Goal: Transaction & Acquisition: Register for event/course

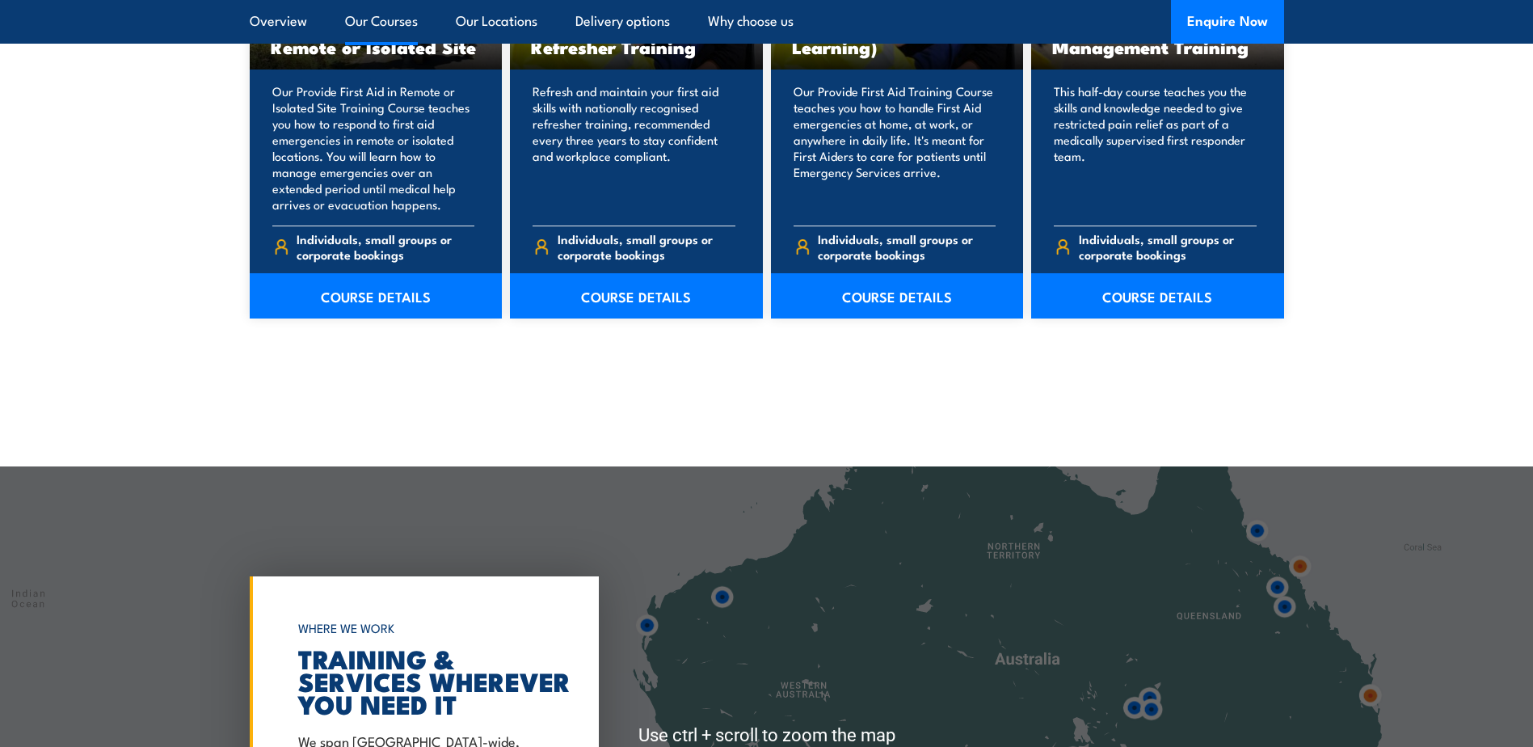
scroll to position [2909, 0]
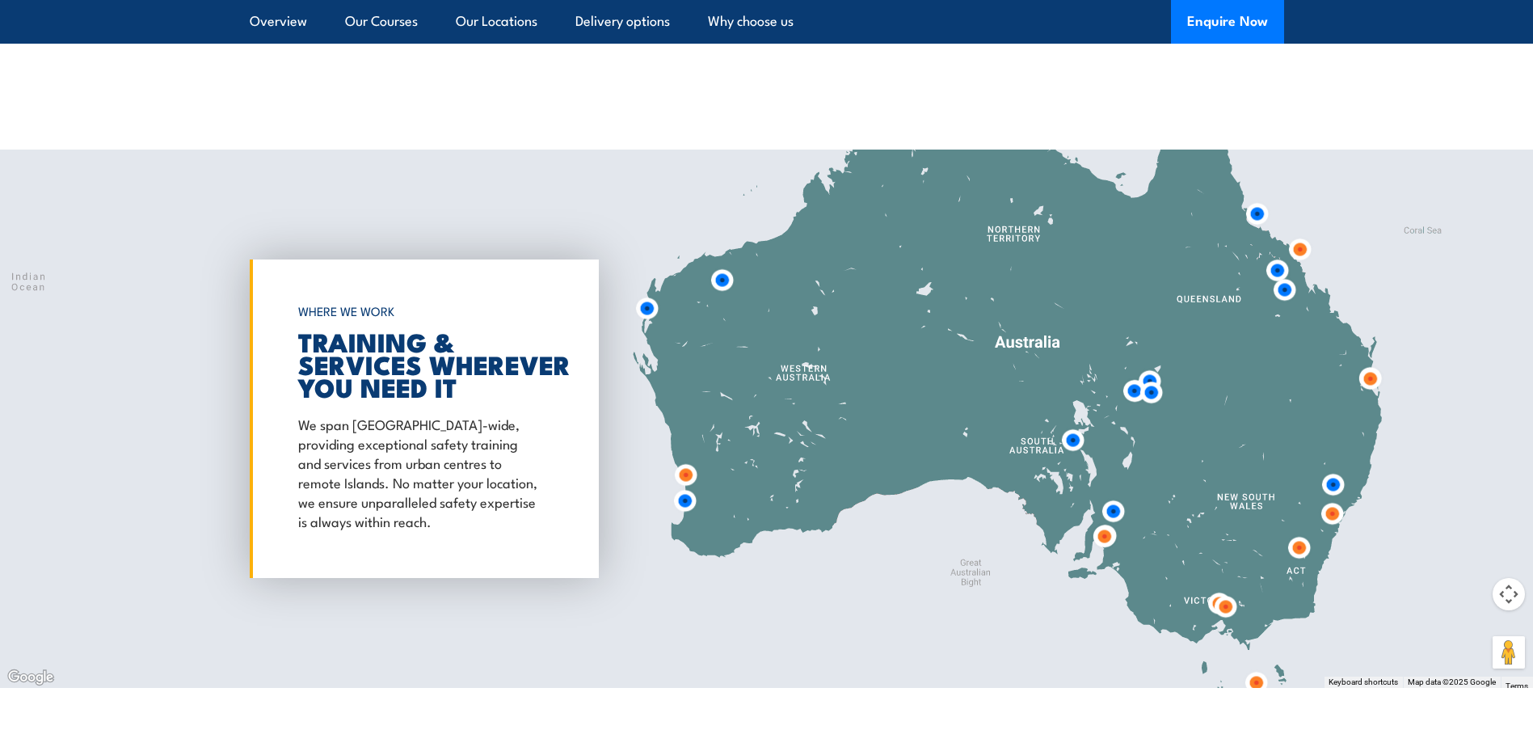
click at [1277, 267] on img at bounding box center [1277, 270] width 30 height 30
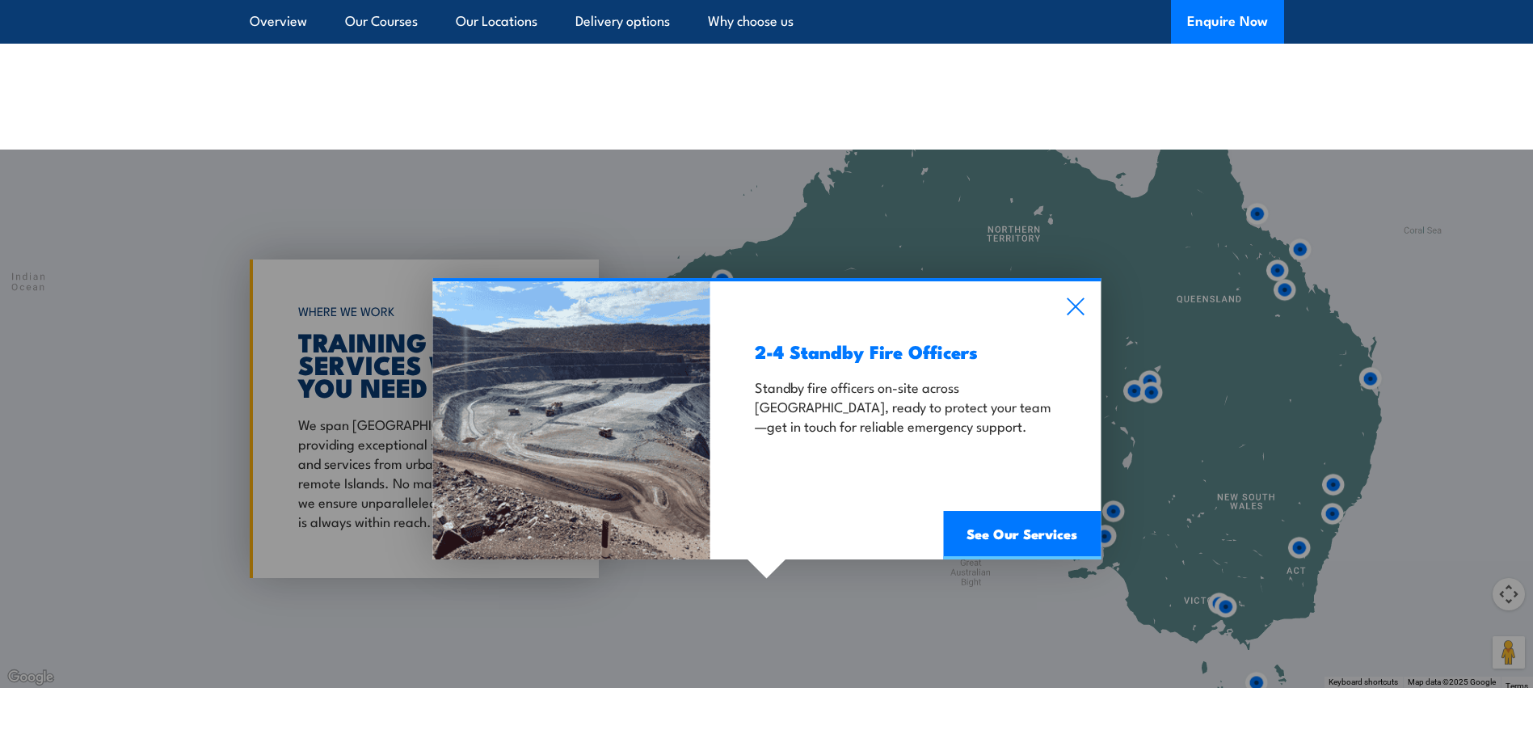
click at [1281, 288] on div "2-4 Standby Fire Officers Standby fire officers on-site across Far North Queens…" at bounding box center [766, 418] width 1533 height 538
click at [1076, 303] on icon at bounding box center [1075, 306] width 19 height 18
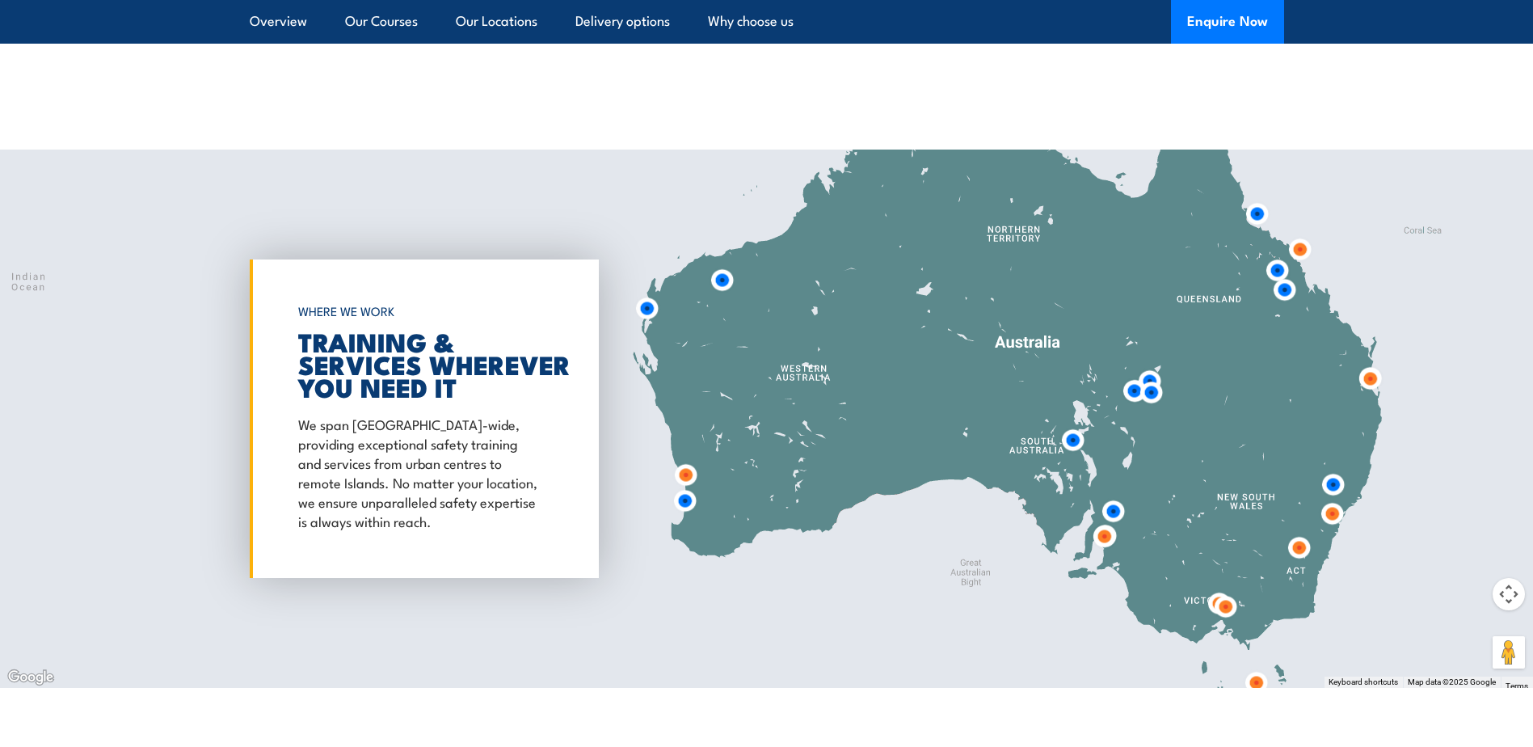
click at [1285, 292] on img at bounding box center [1284, 290] width 30 height 30
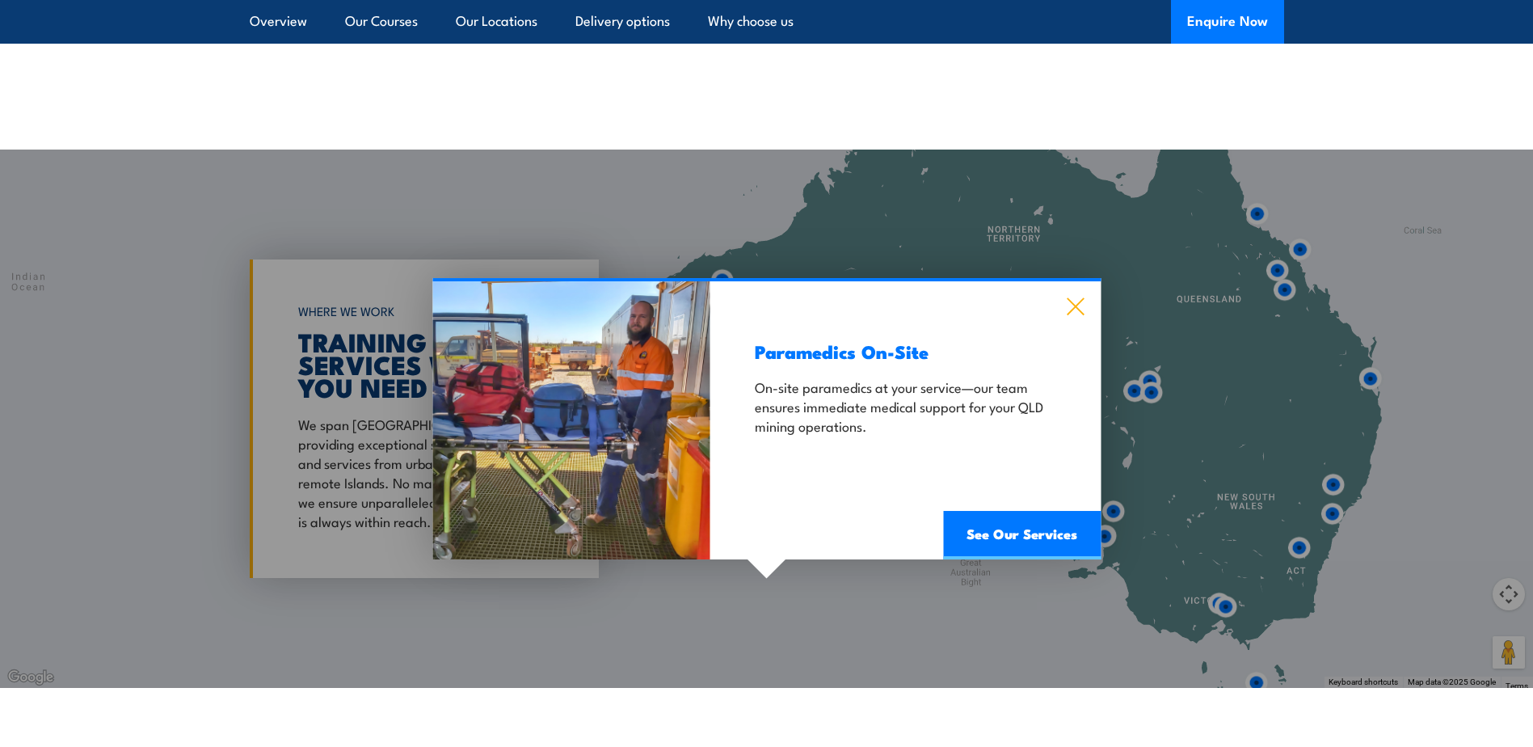
click at [1078, 304] on icon at bounding box center [1075, 306] width 17 height 17
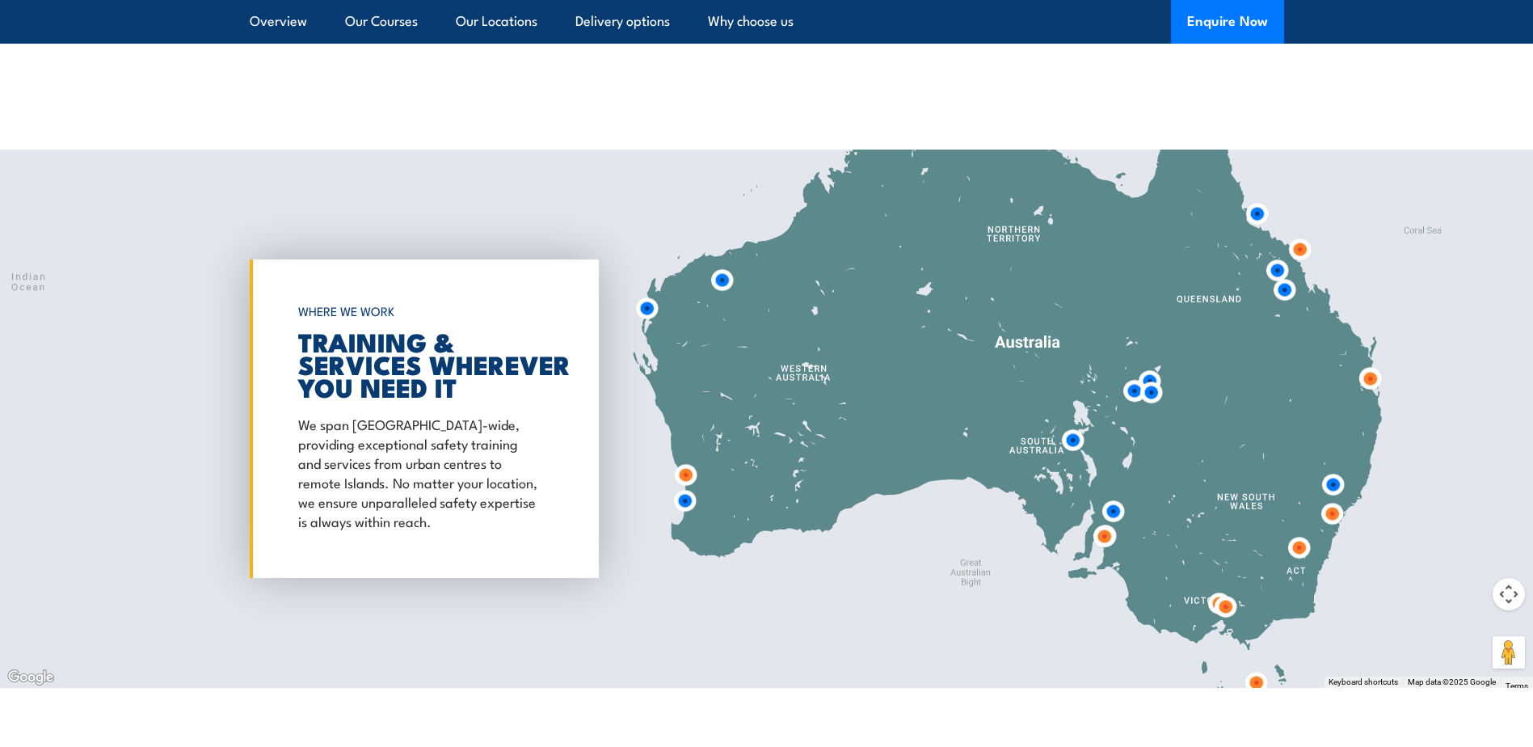
click at [1295, 247] on img at bounding box center [1300, 249] width 30 height 30
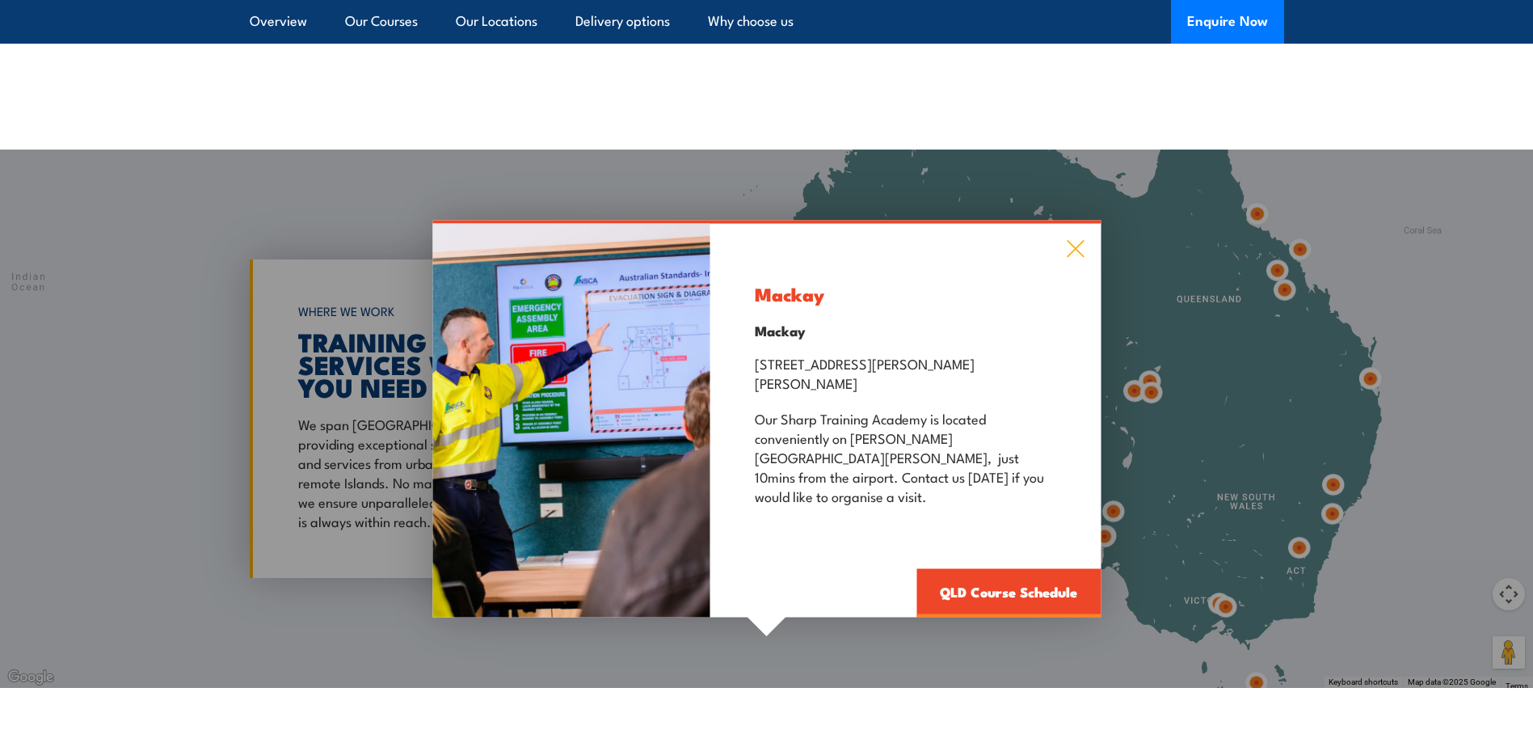
click at [1067, 258] on icon at bounding box center [1075, 249] width 19 height 18
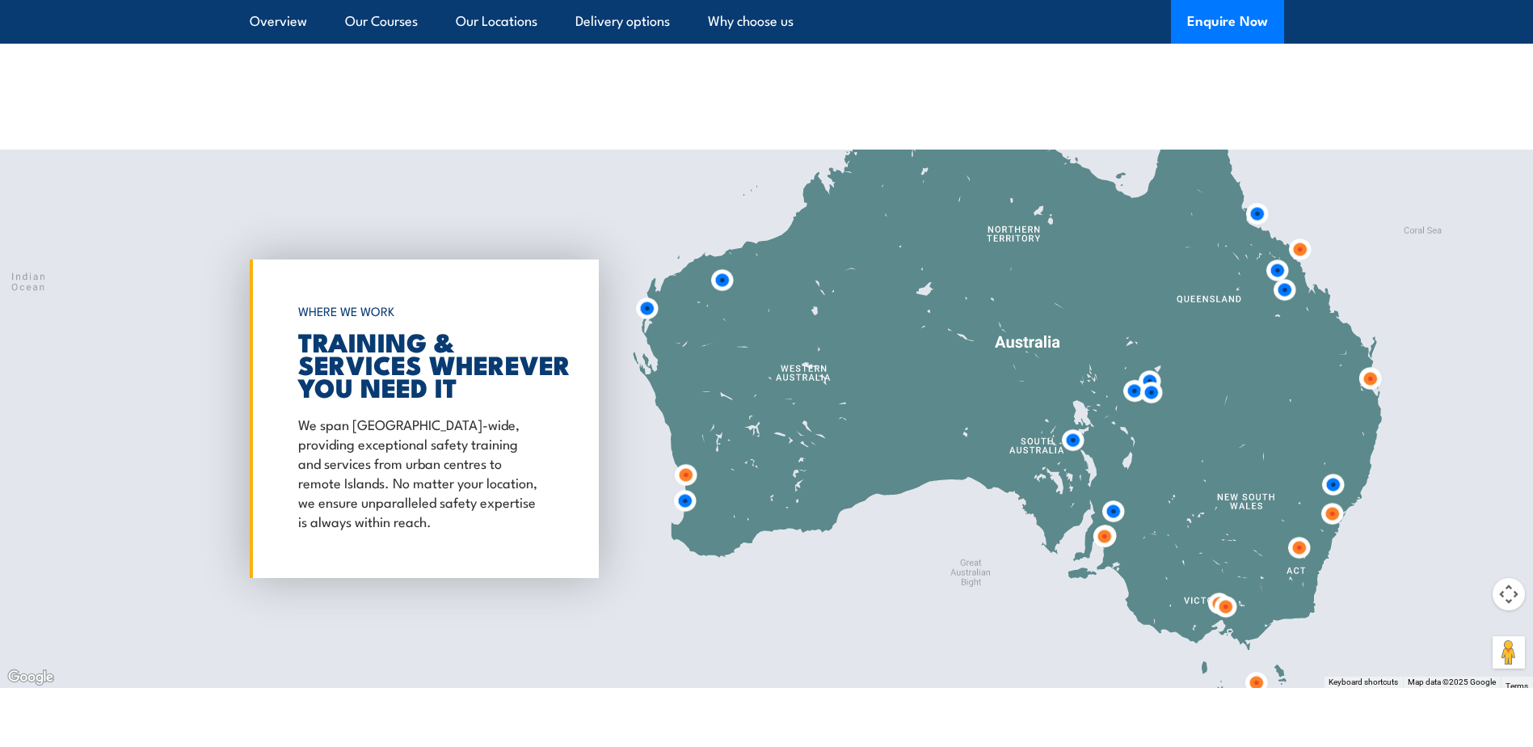
click at [1275, 267] on img at bounding box center [1277, 270] width 30 height 30
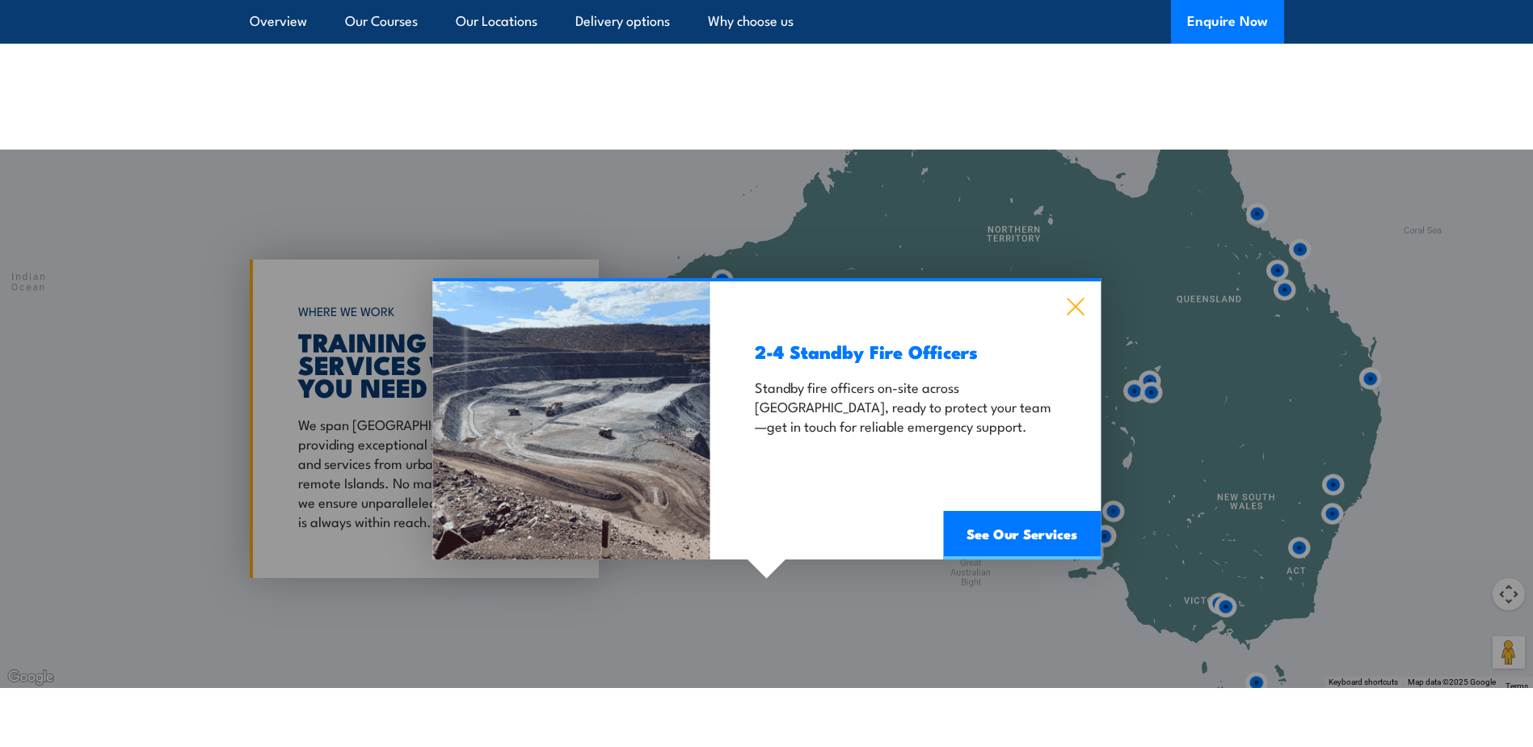
click at [1080, 301] on icon at bounding box center [1075, 306] width 17 height 17
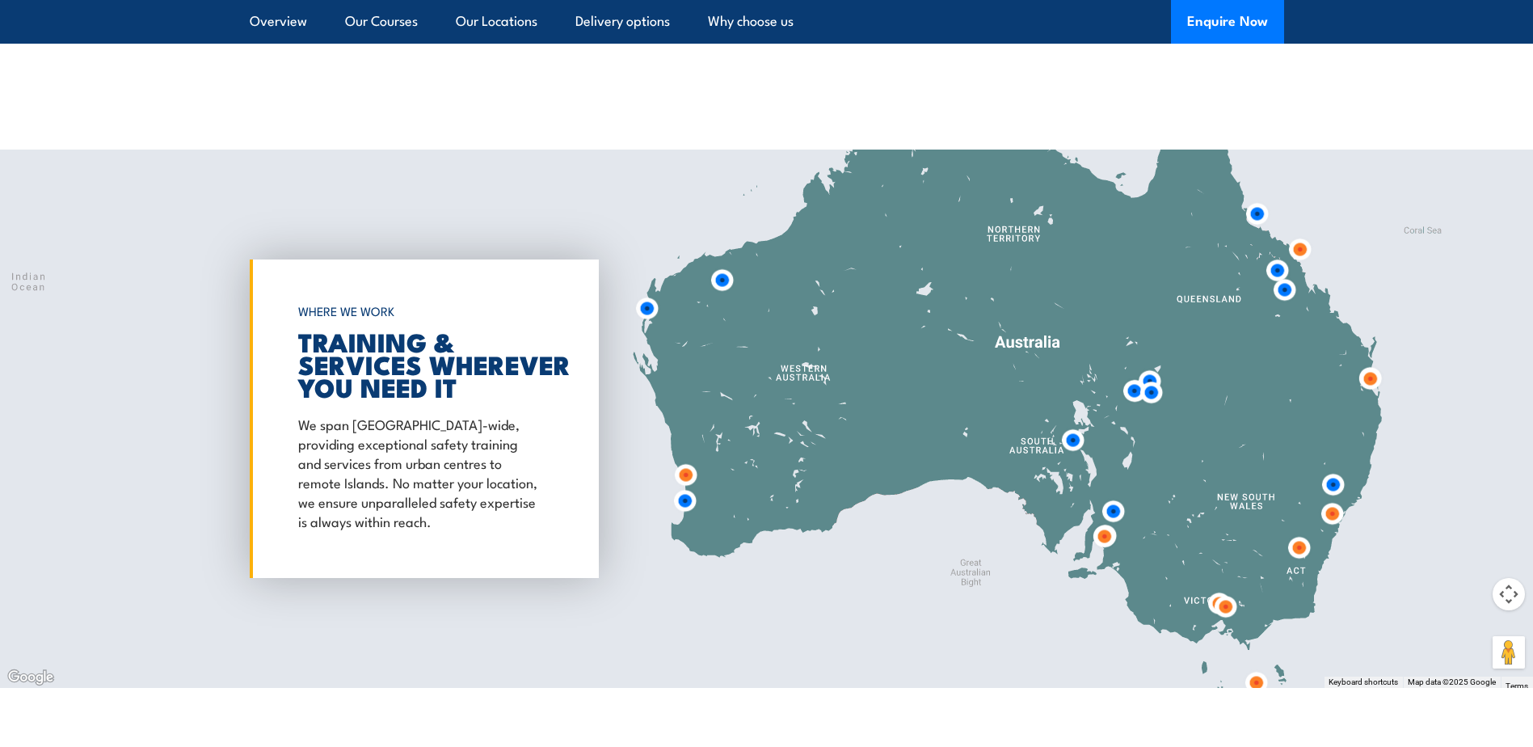
click at [1285, 297] on img at bounding box center [1284, 290] width 30 height 30
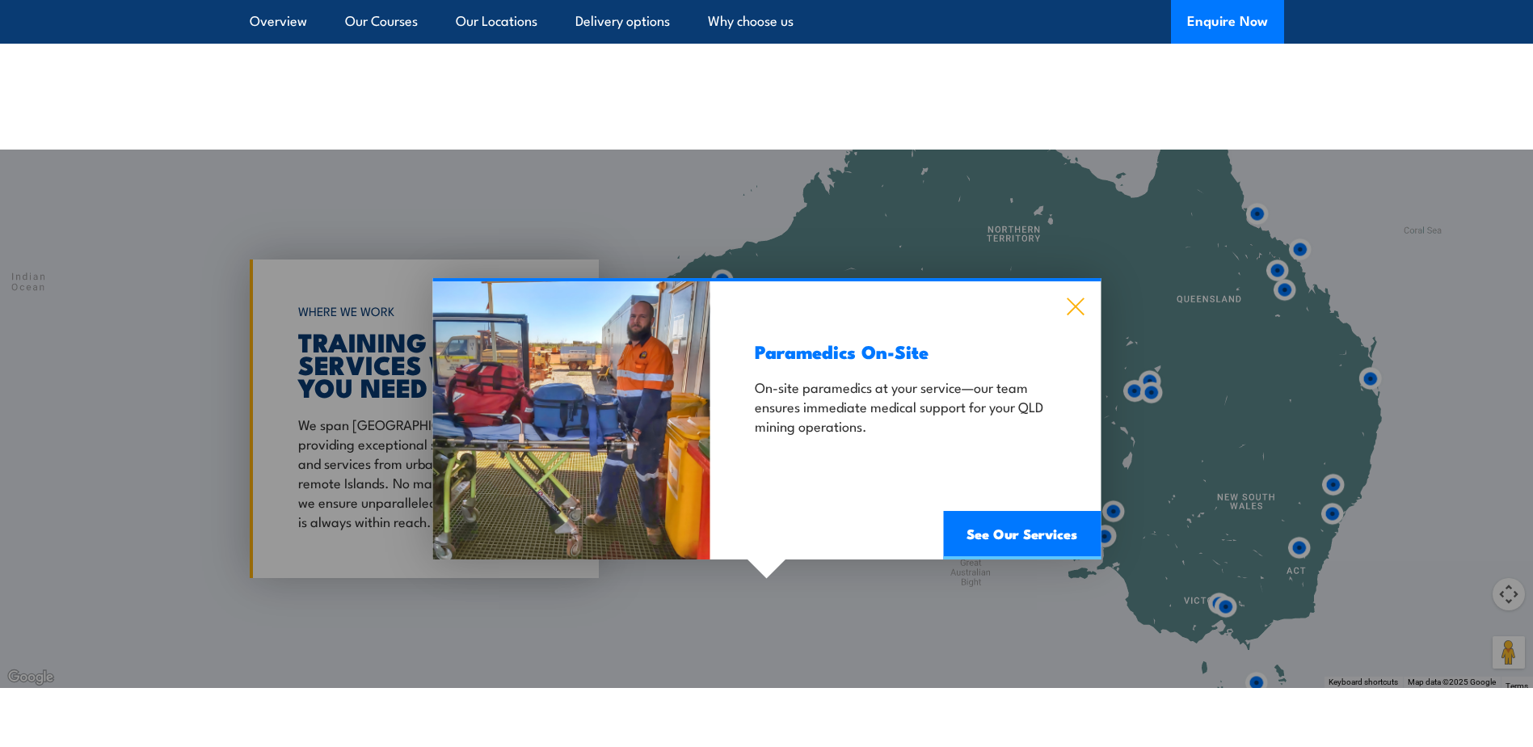
click at [1077, 301] on icon at bounding box center [1075, 306] width 19 height 18
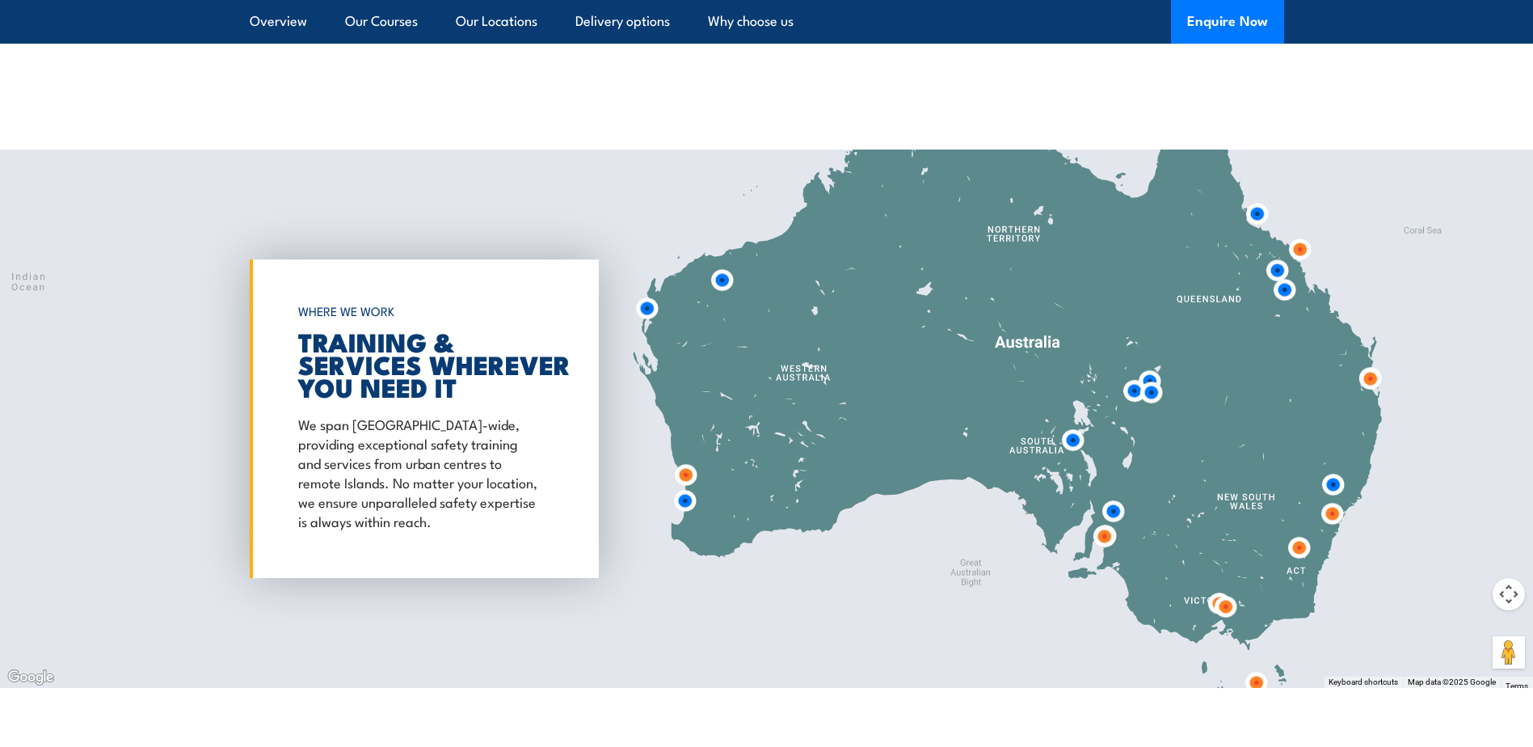
click at [1302, 246] on img at bounding box center [1300, 249] width 30 height 30
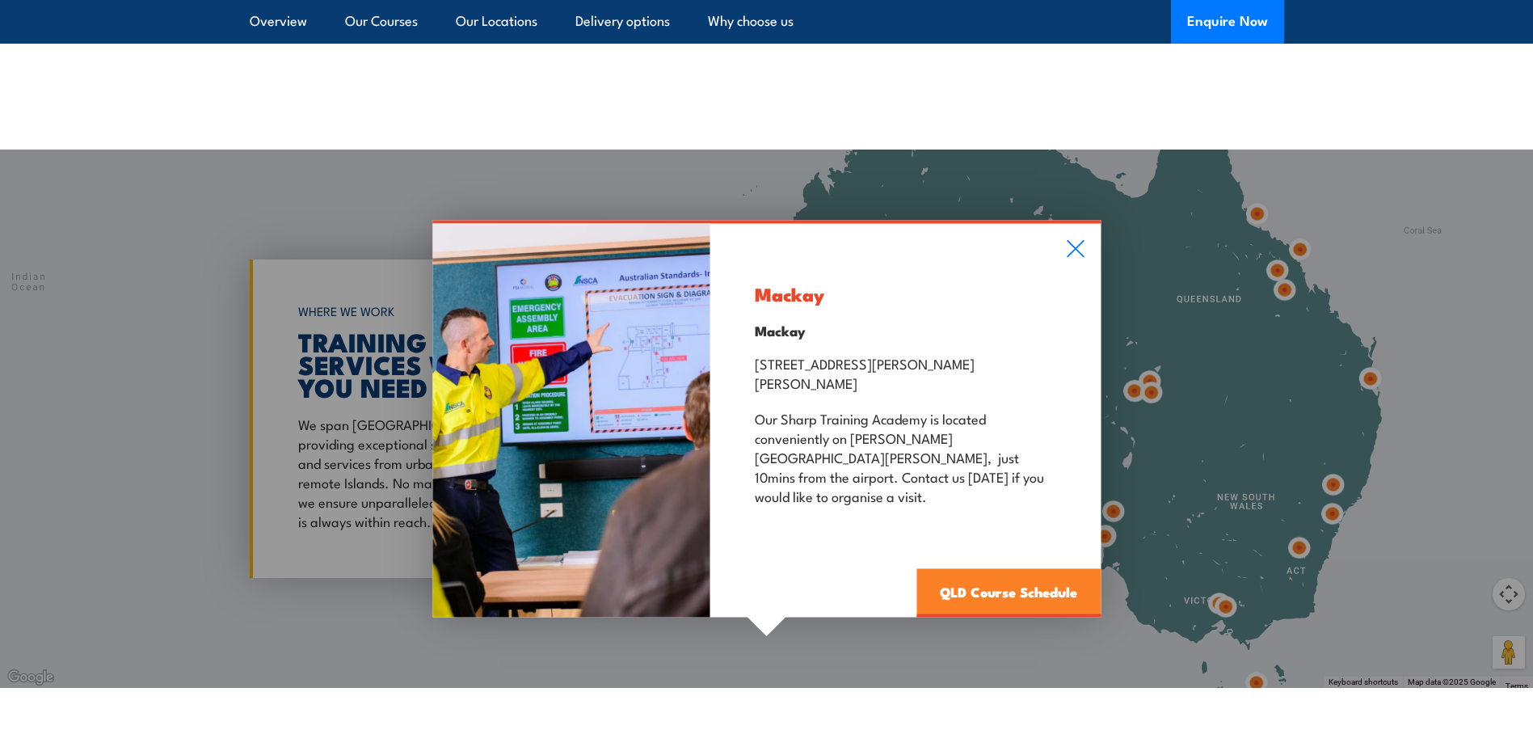
click at [1025, 575] on link "QLD Course Schedule" at bounding box center [1008, 593] width 184 height 48
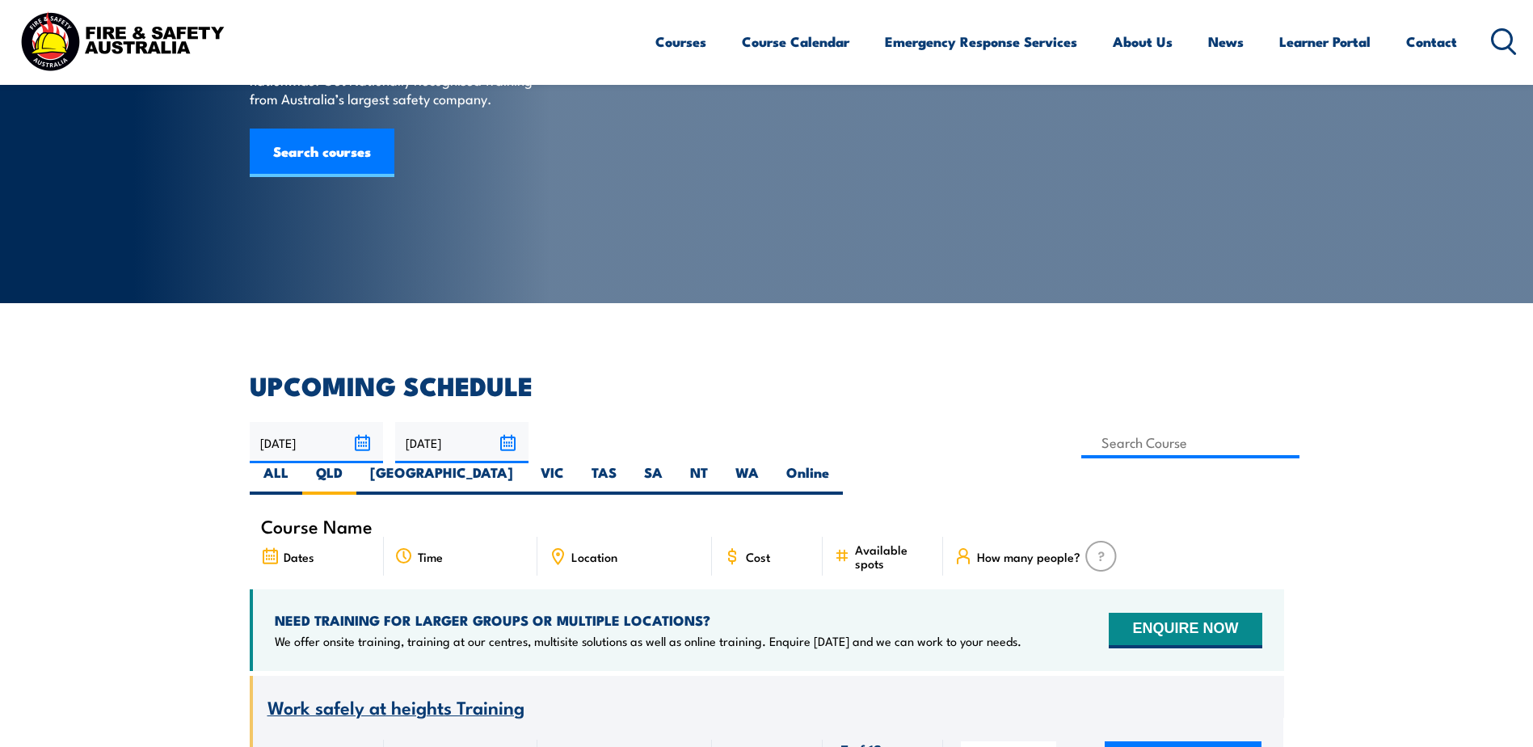
scroll to position [162, 0]
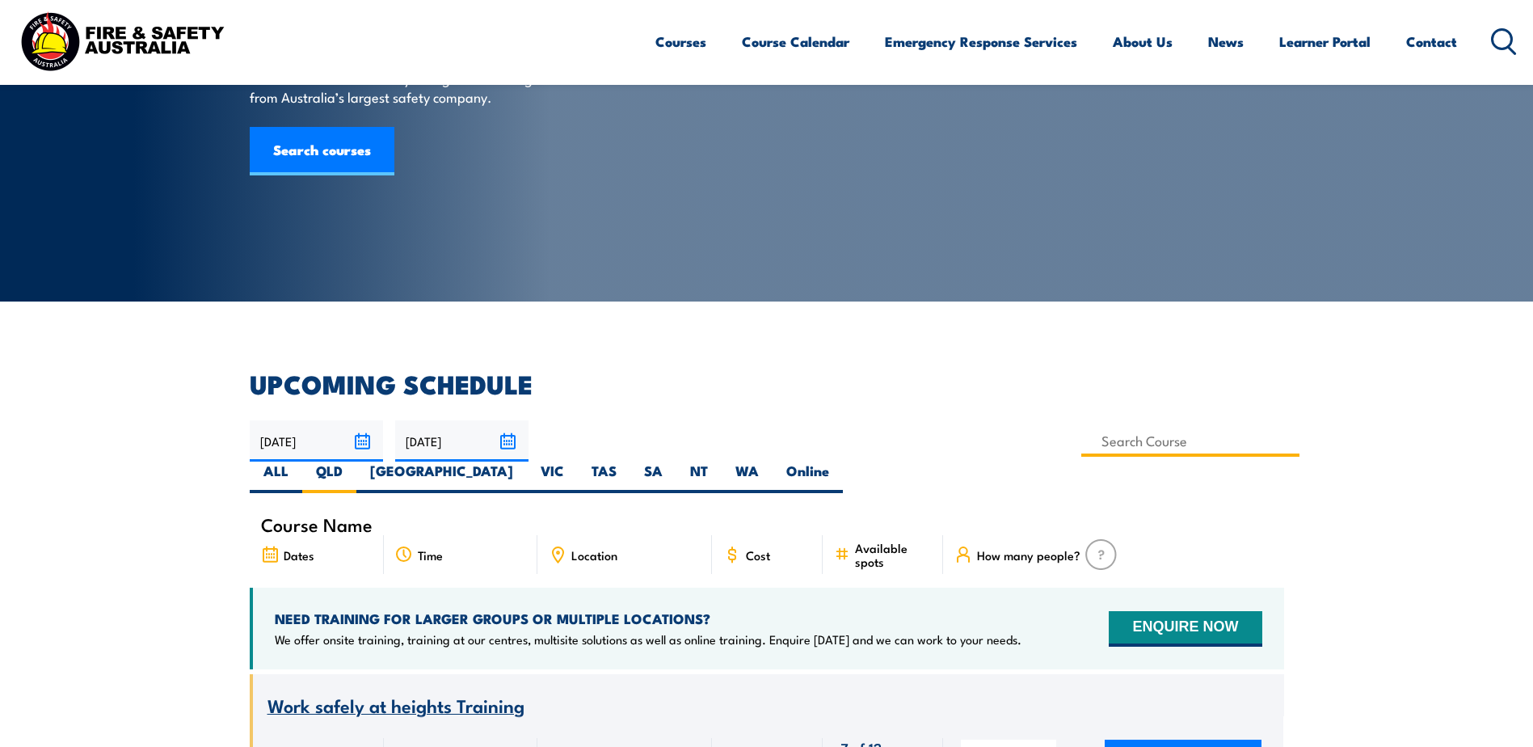
click input
type input "Standard 11 Generic Coal Mine Induction (Surface) Training"
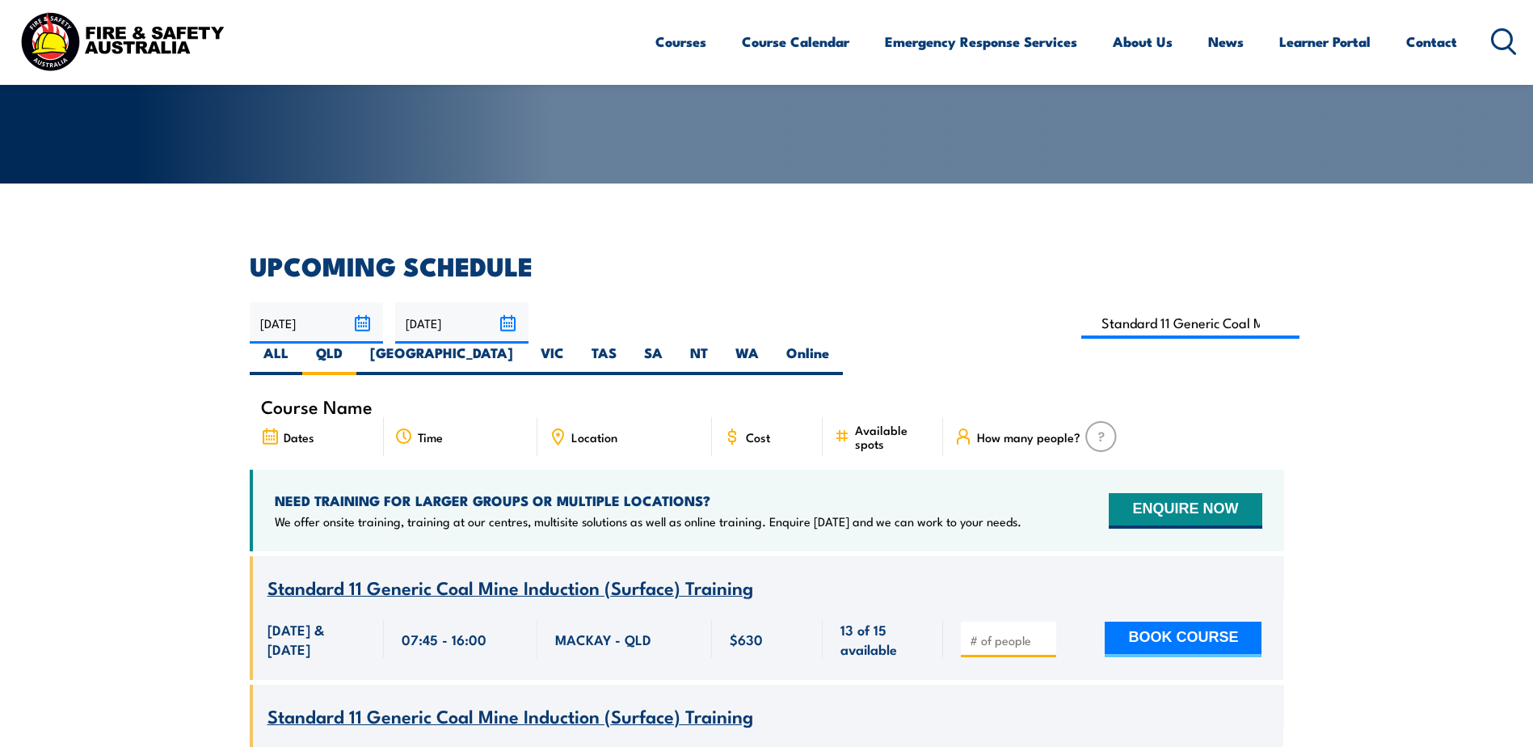
scroll to position [319, 0]
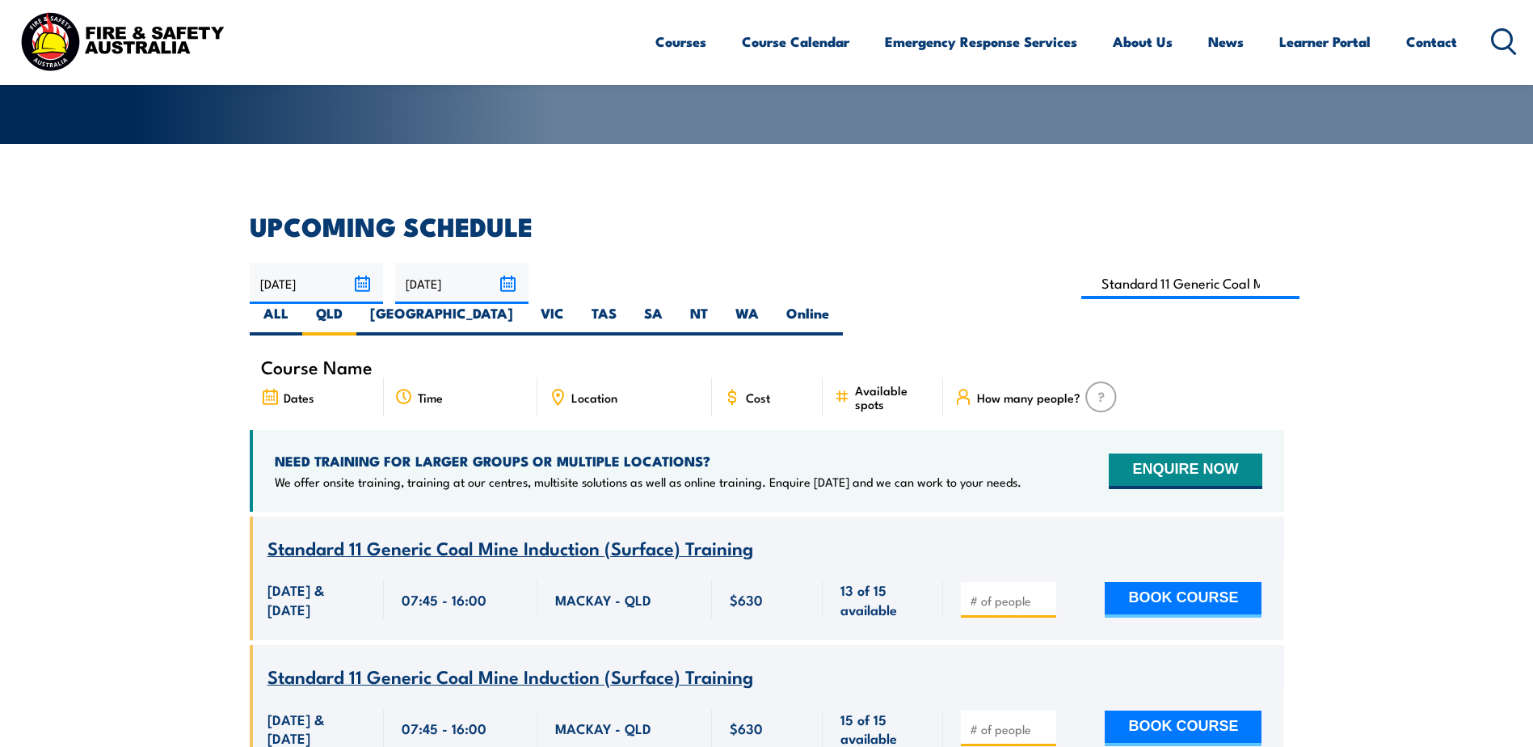
click at [570, 533] on span "Standard 11 Generic Coal Mine Induction (Surface) Training" at bounding box center [510, 546] width 486 height 27
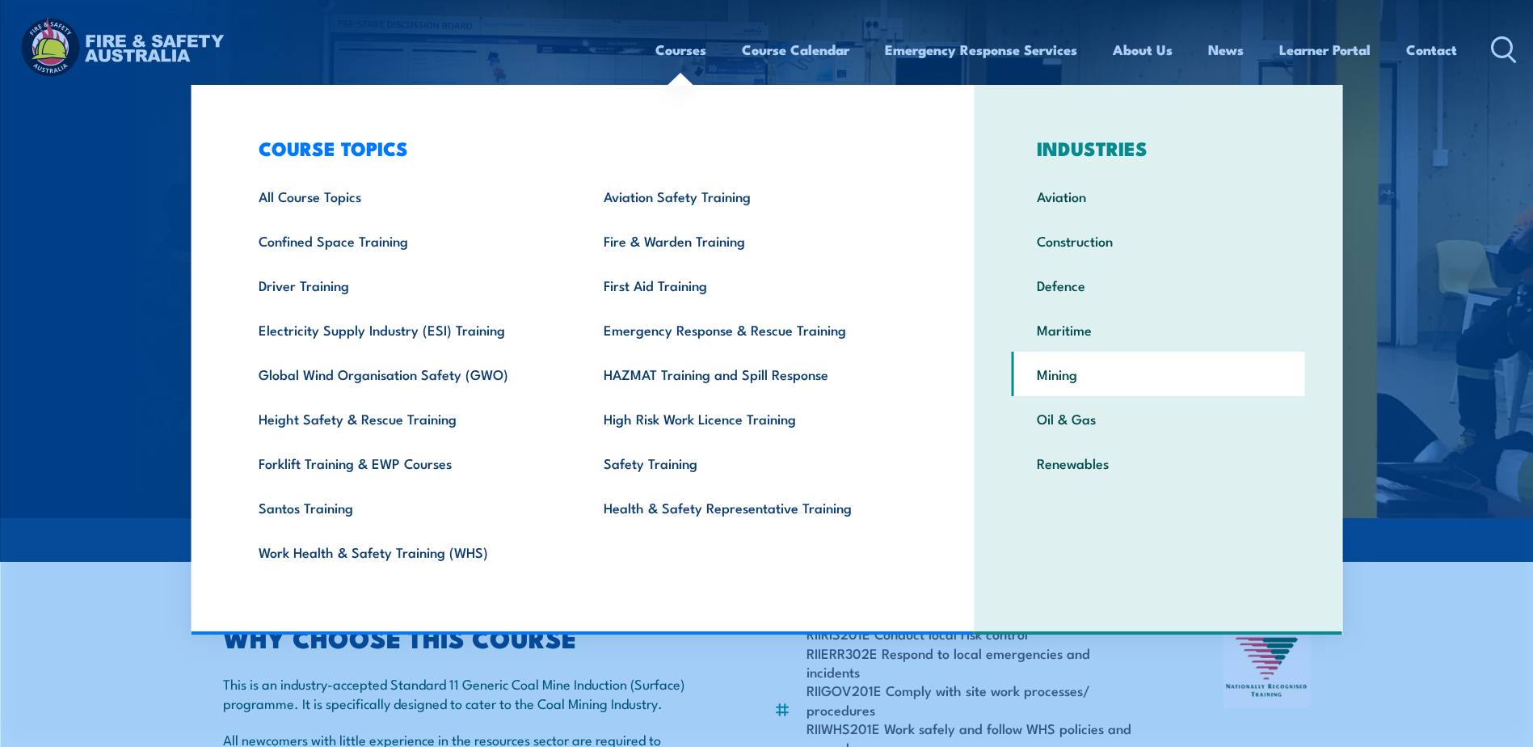
click at [1049, 374] on link "Mining" at bounding box center [1158, 373] width 293 height 44
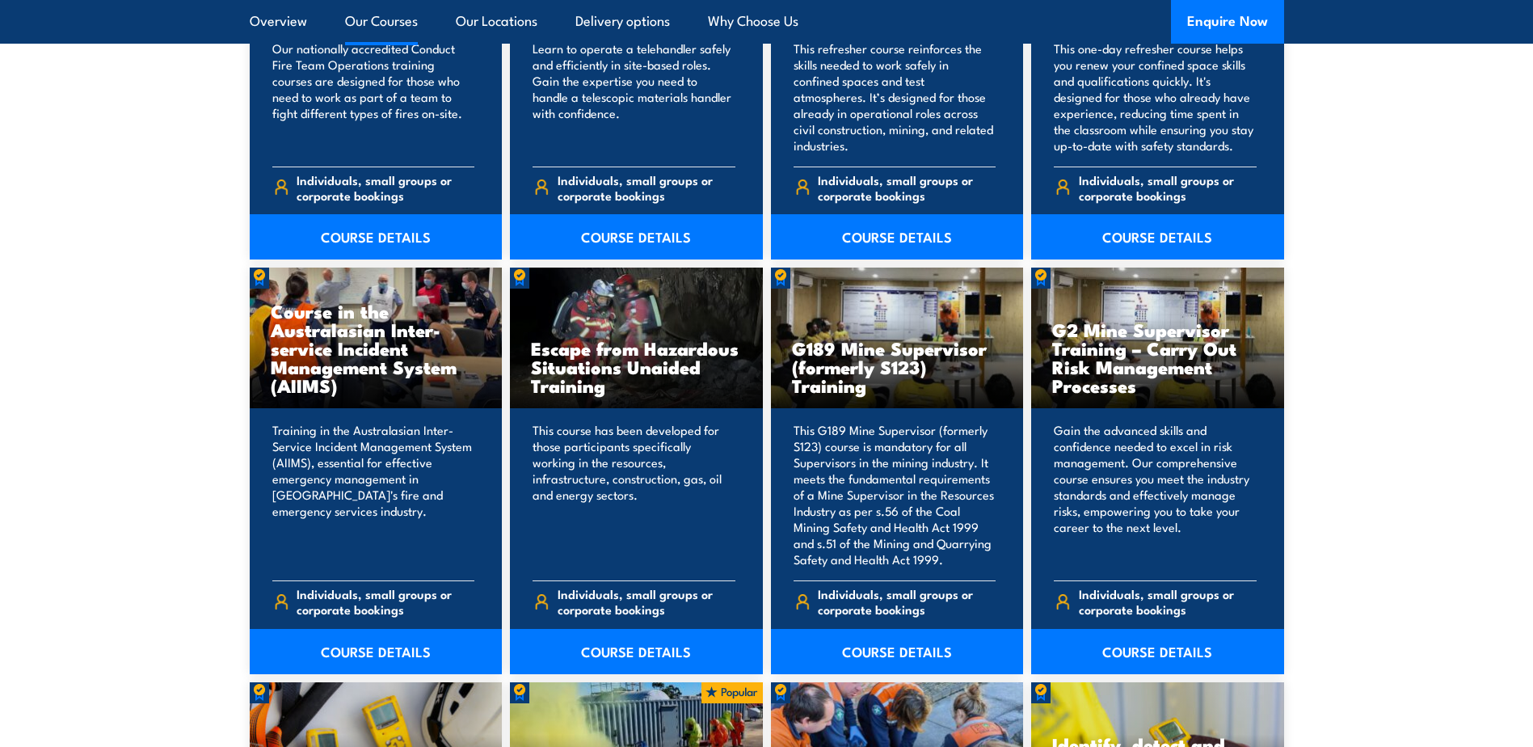
scroll to position [1778, 0]
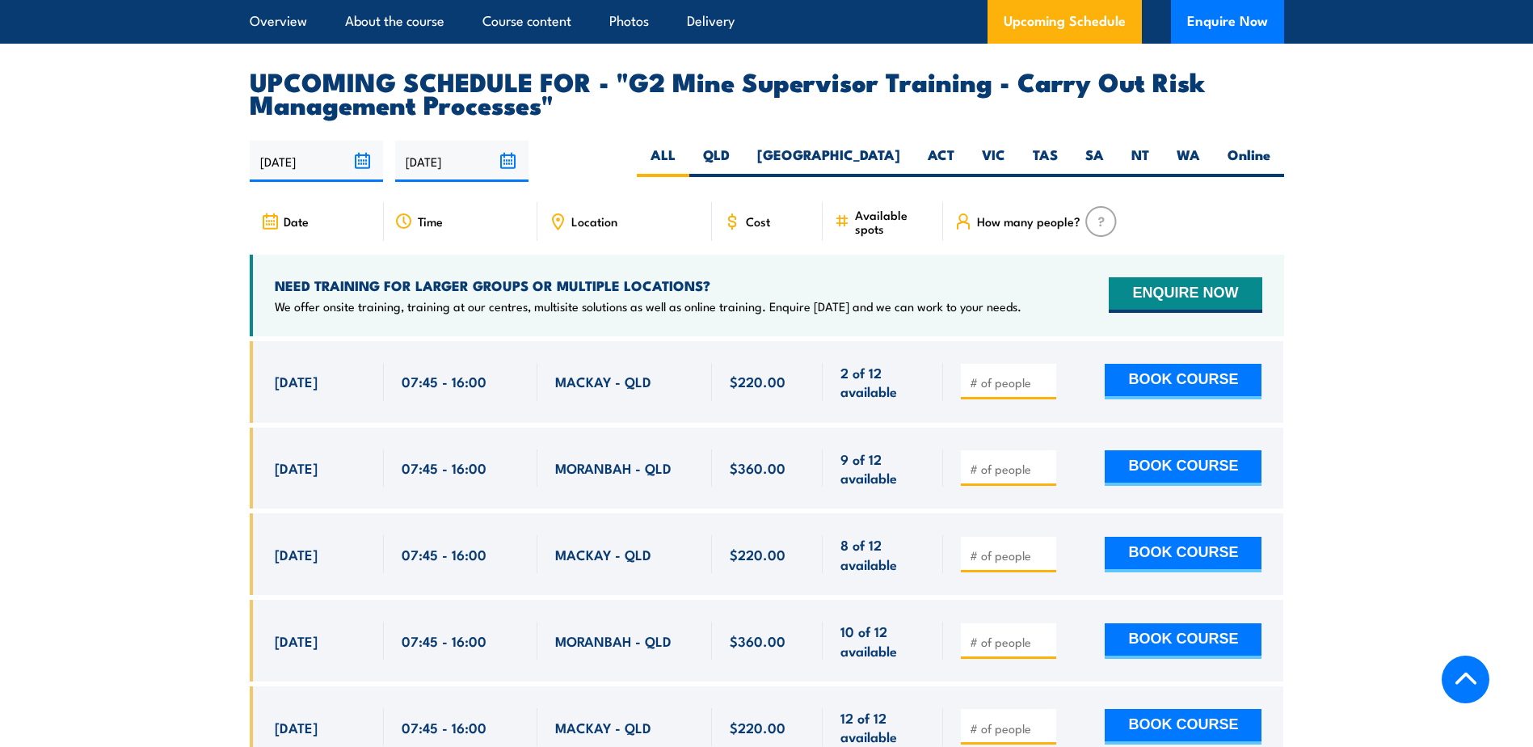
scroll to position [2990, 0]
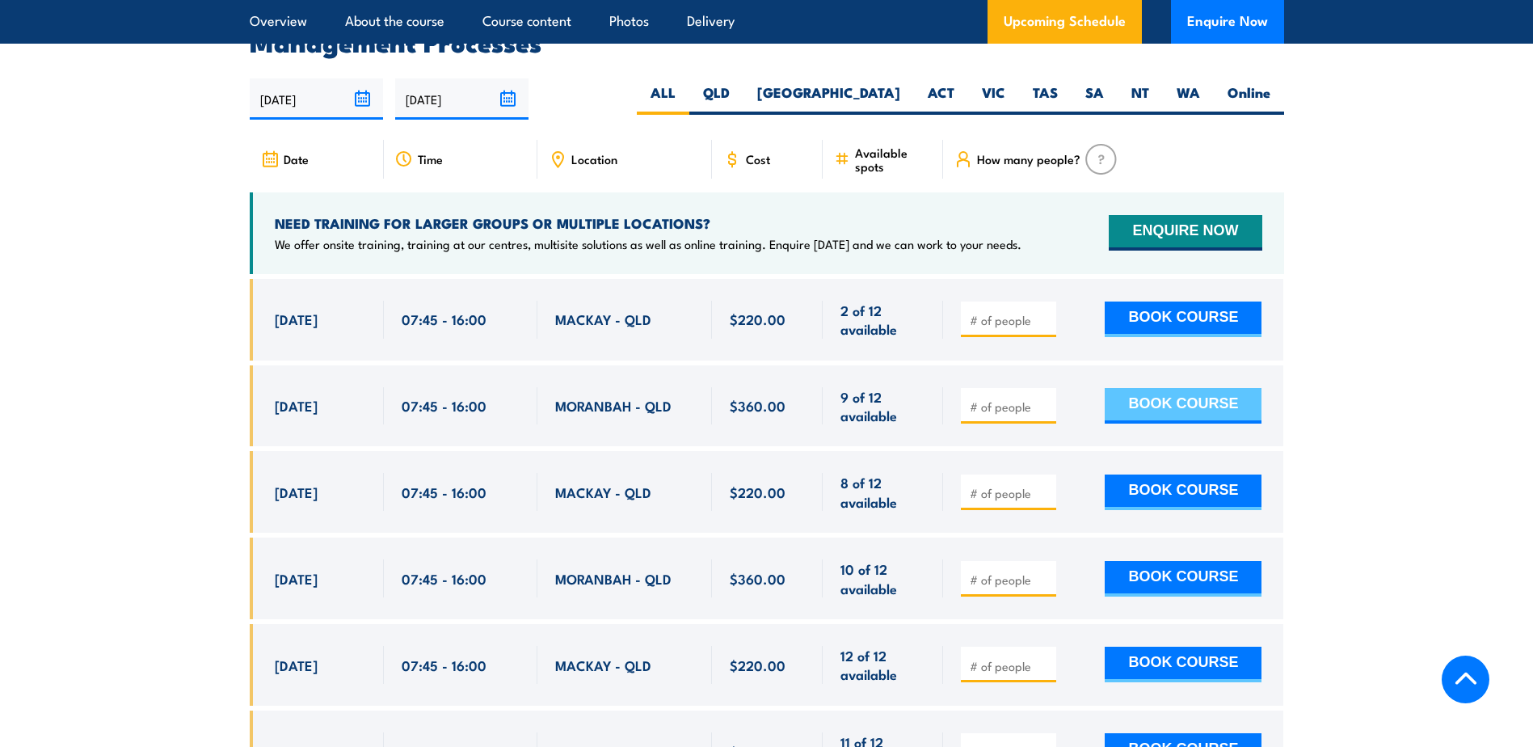
click at [1148, 414] on button "BOOK COURSE" at bounding box center [1183, 406] width 157 height 36
type input "1"
click at [1163, 406] on button "BOOK COURSE" at bounding box center [1183, 406] width 157 height 36
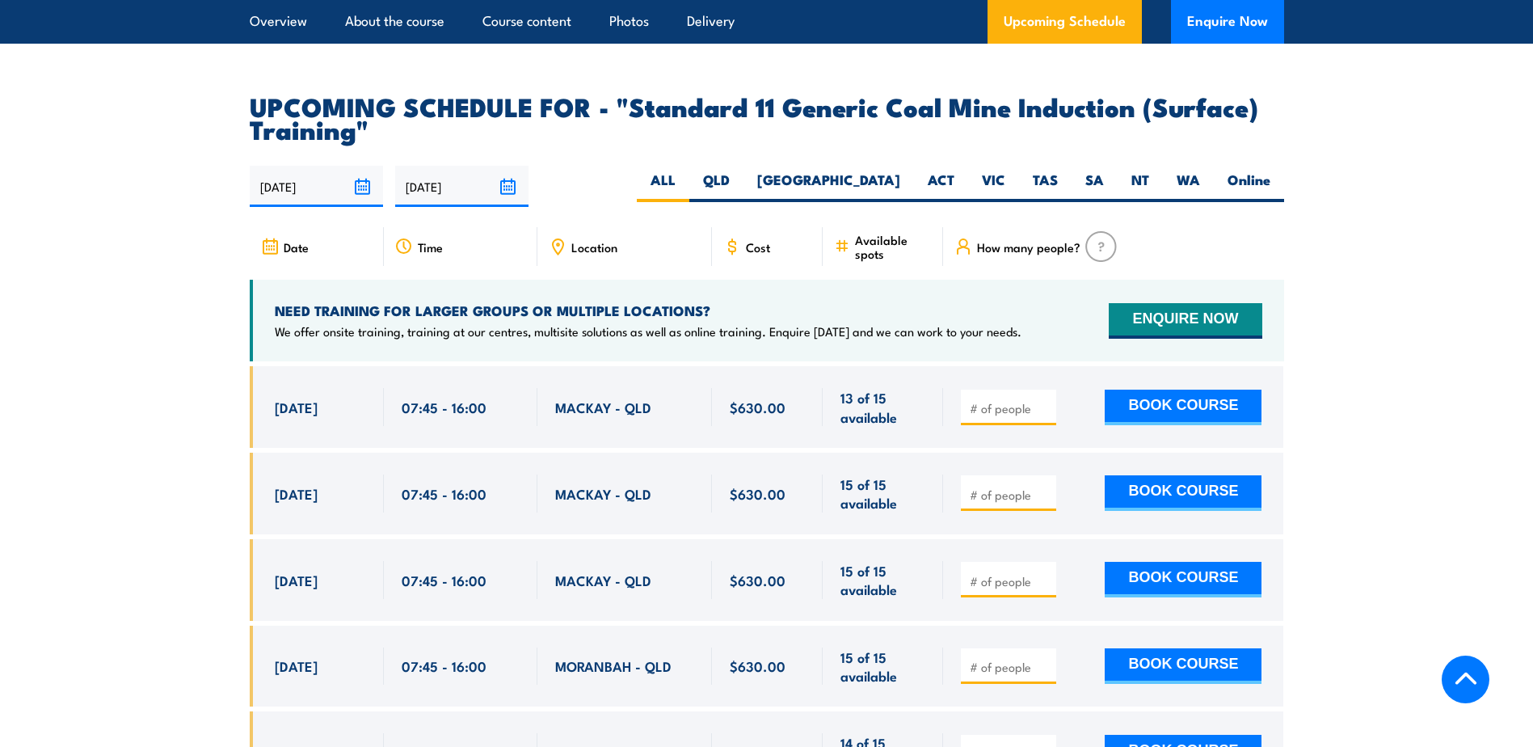
scroll to position [2909, 0]
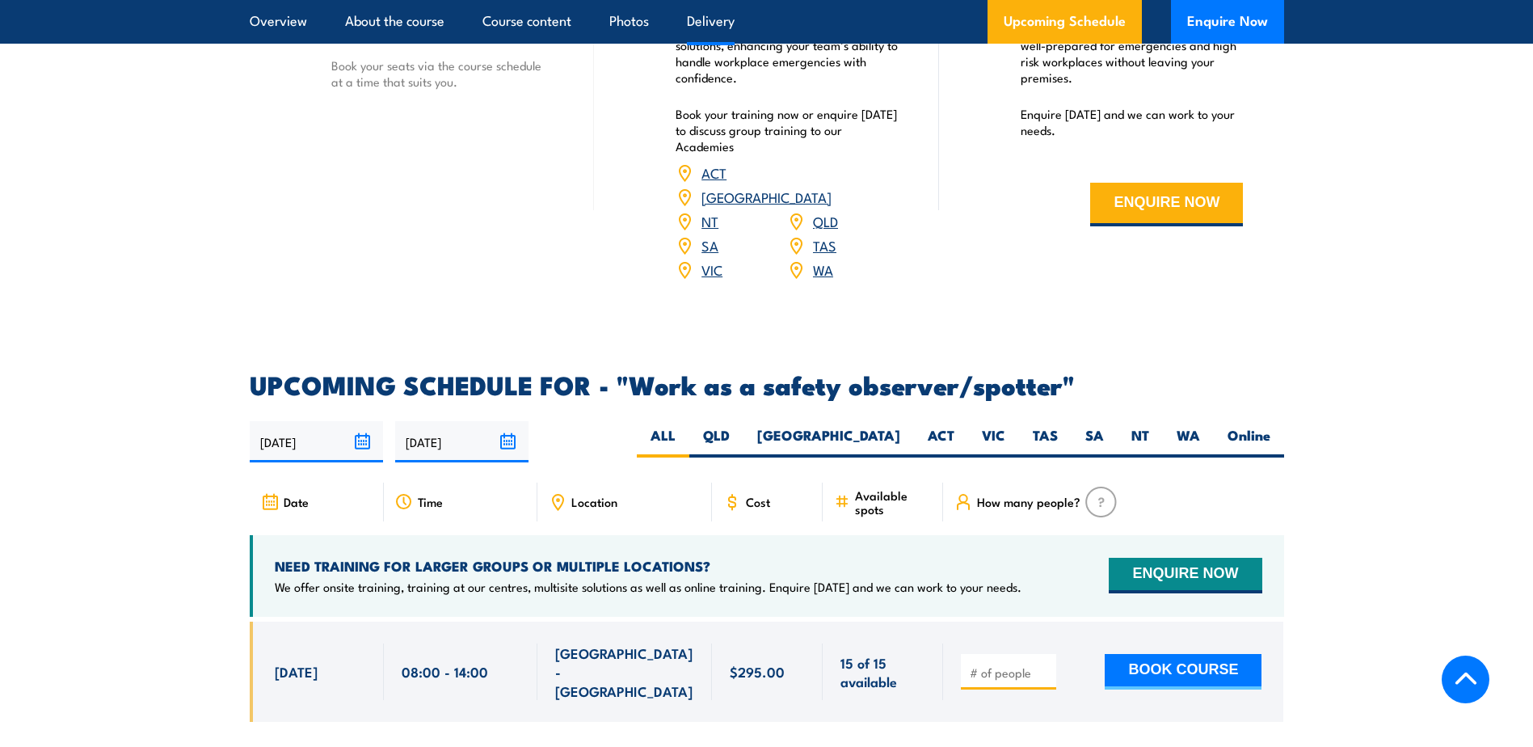
scroll to position [2424, 0]
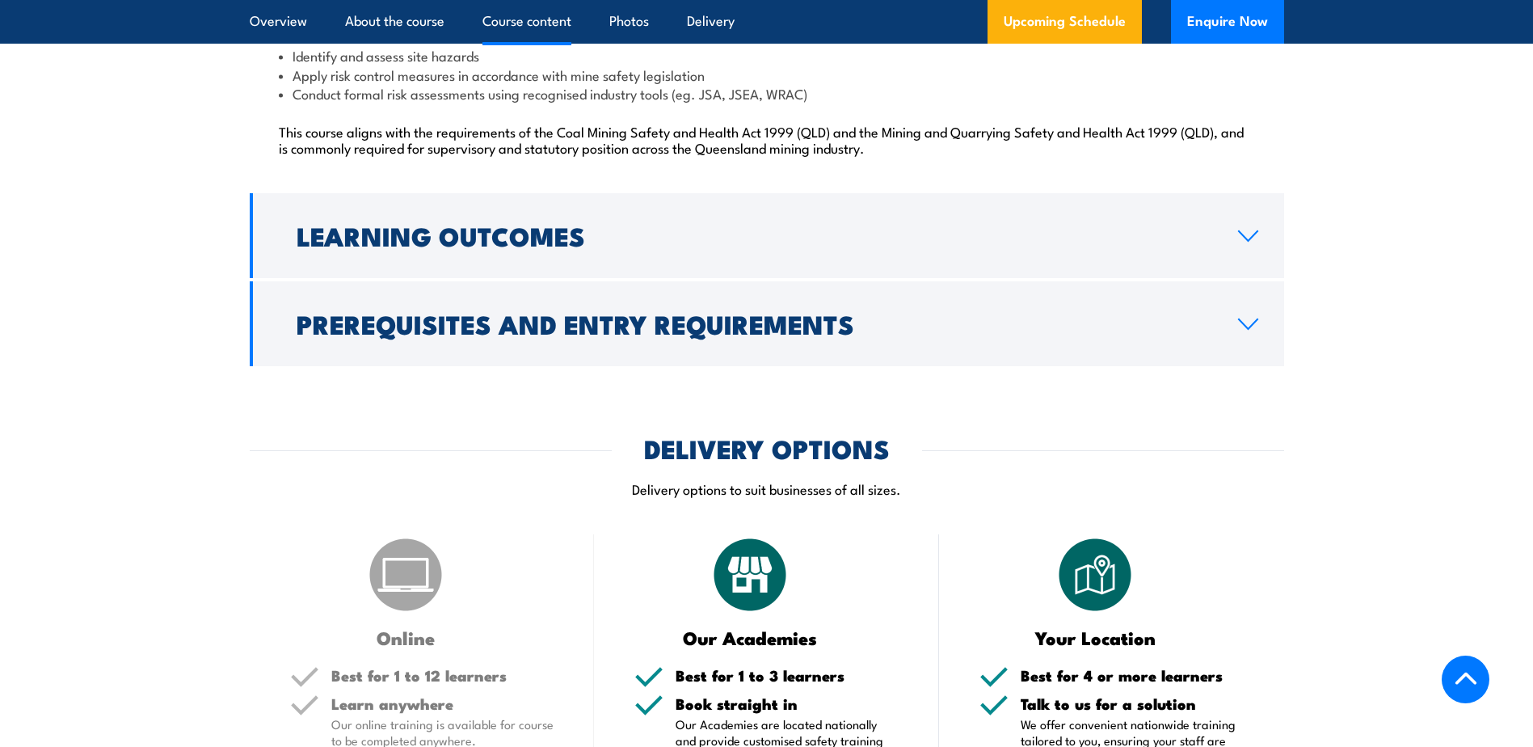
scroll to position [1939, 0]
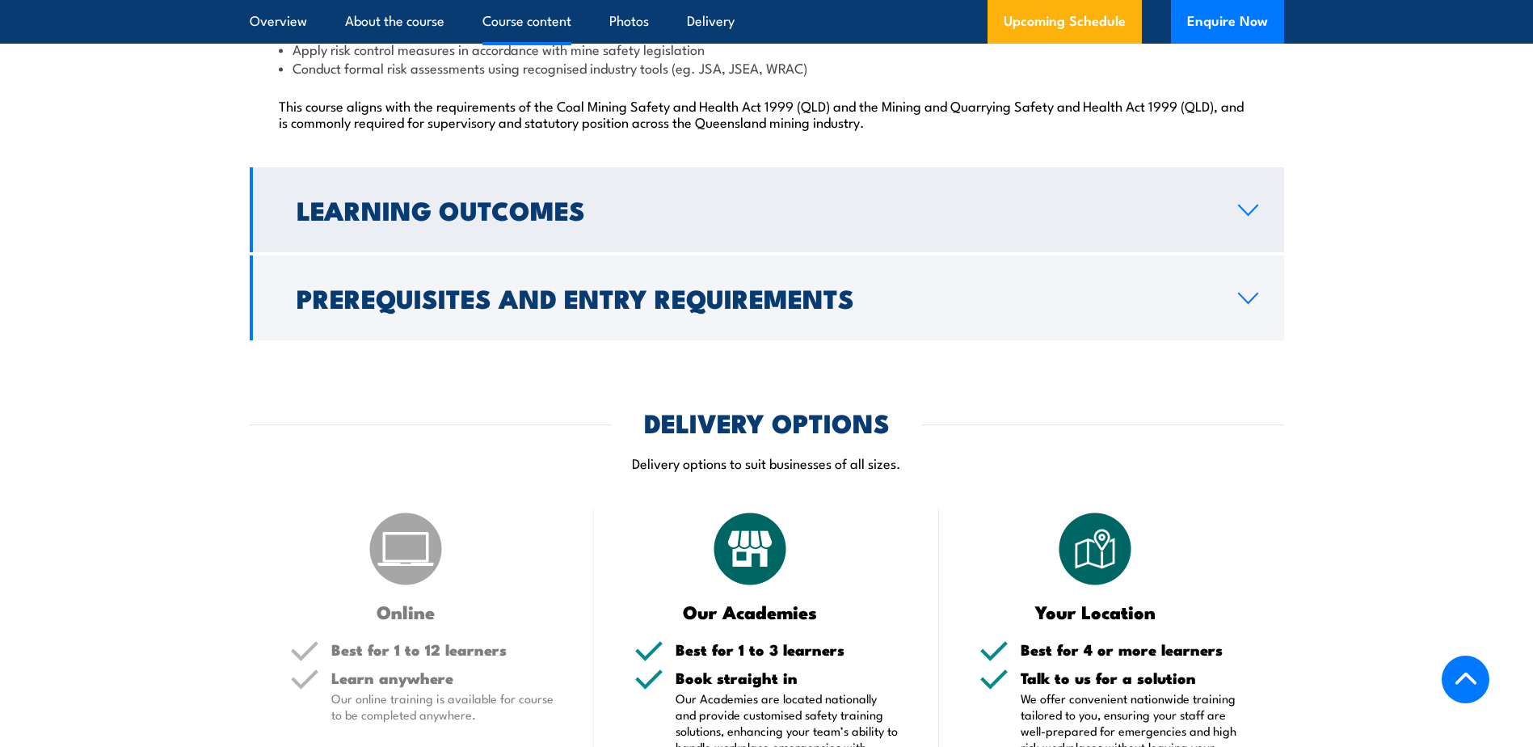
click at [540, 221] on h2 "Learning Outcomes" at bounding box center [754, 209] width 915 height 23
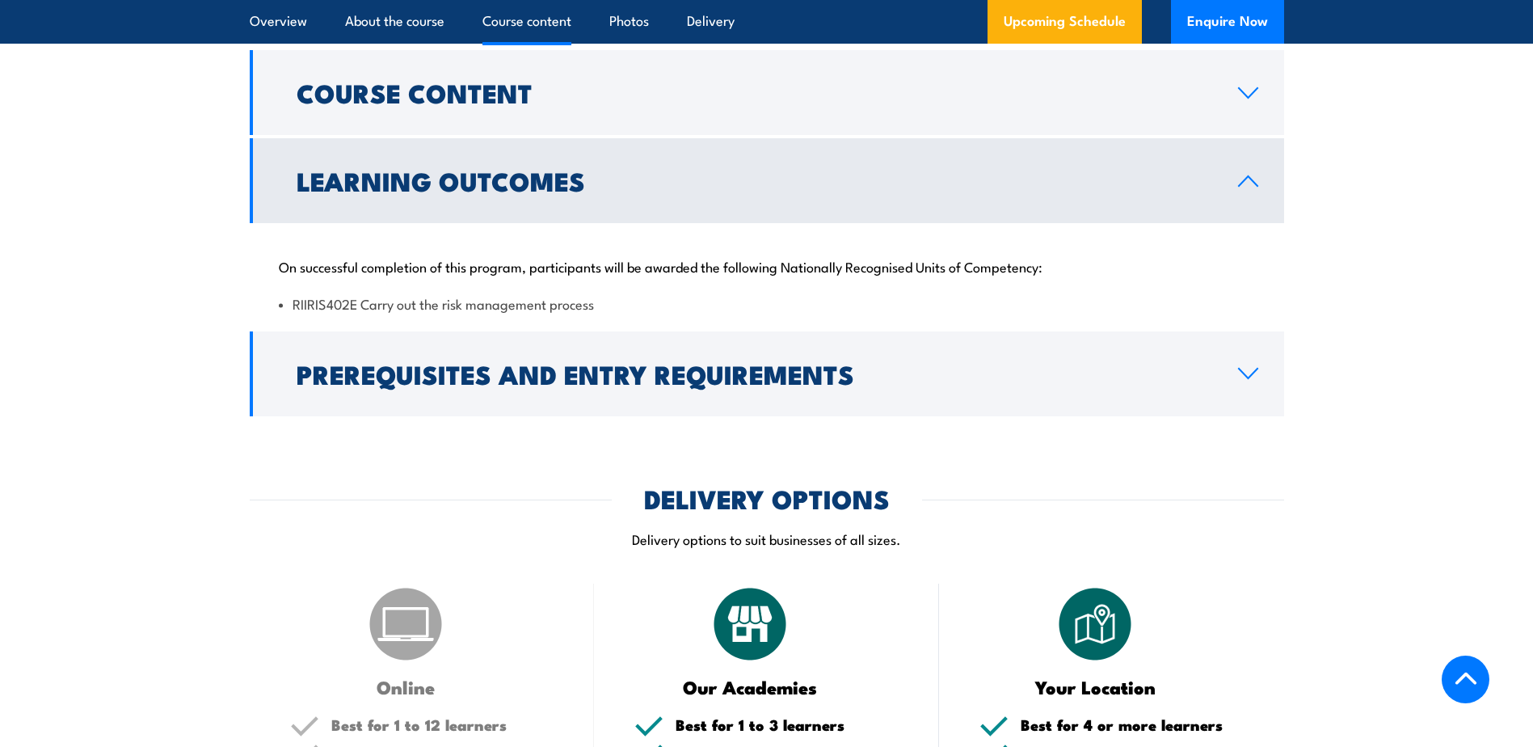
scroll to position [1620, 0]
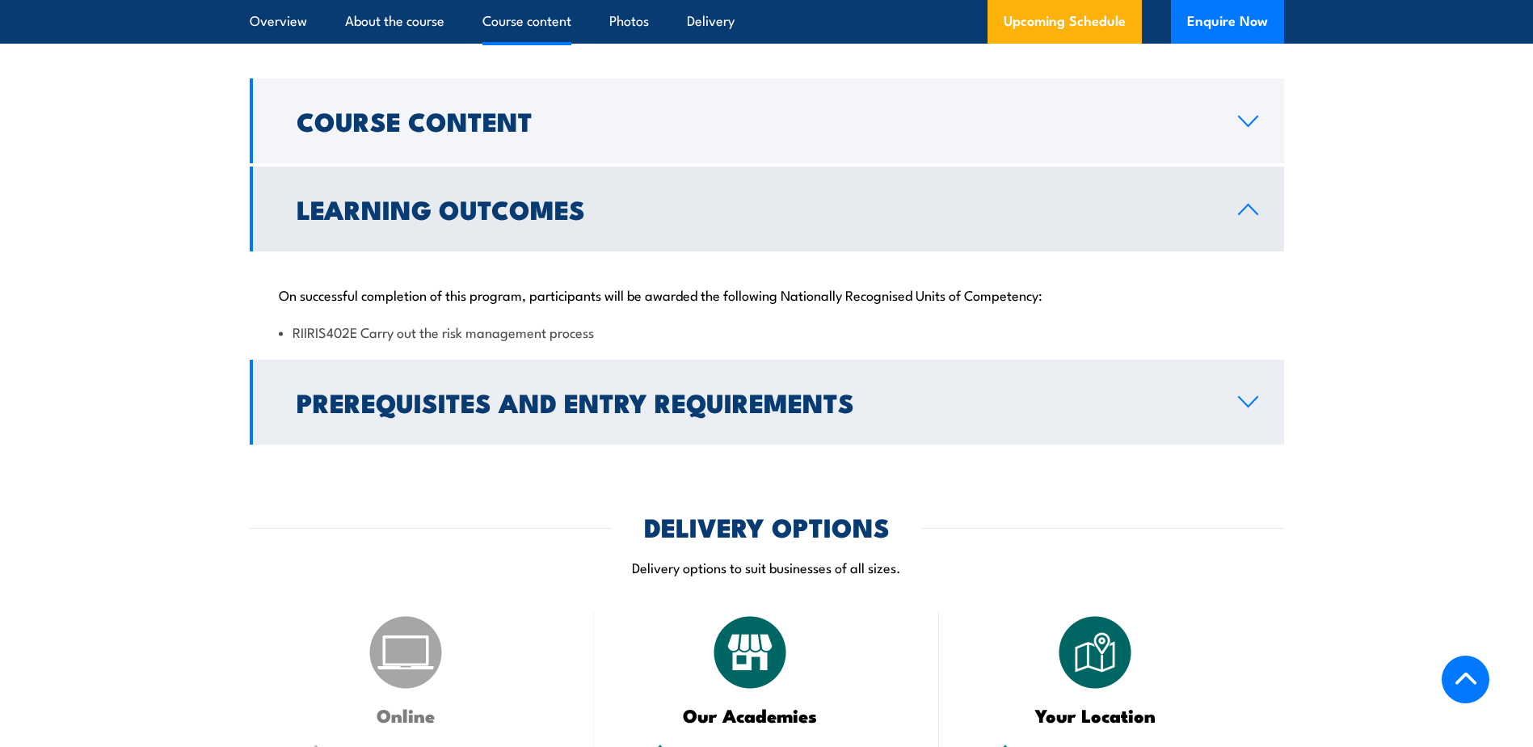
click at [645, 413] on h2 "Prerequisites and Entry Requirements" at bounding box center [754, 401] width 915 height 23
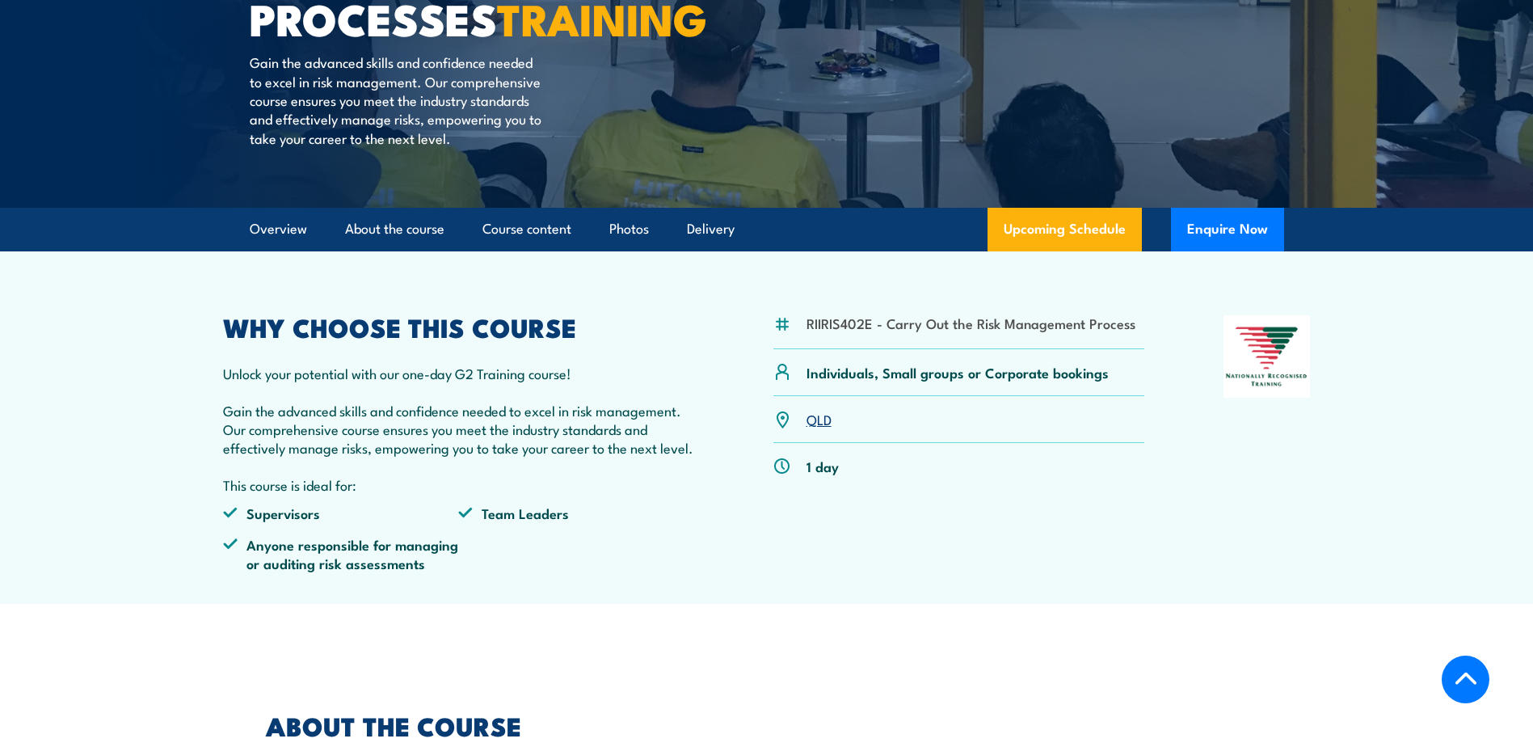
scroll to position [327, 0]
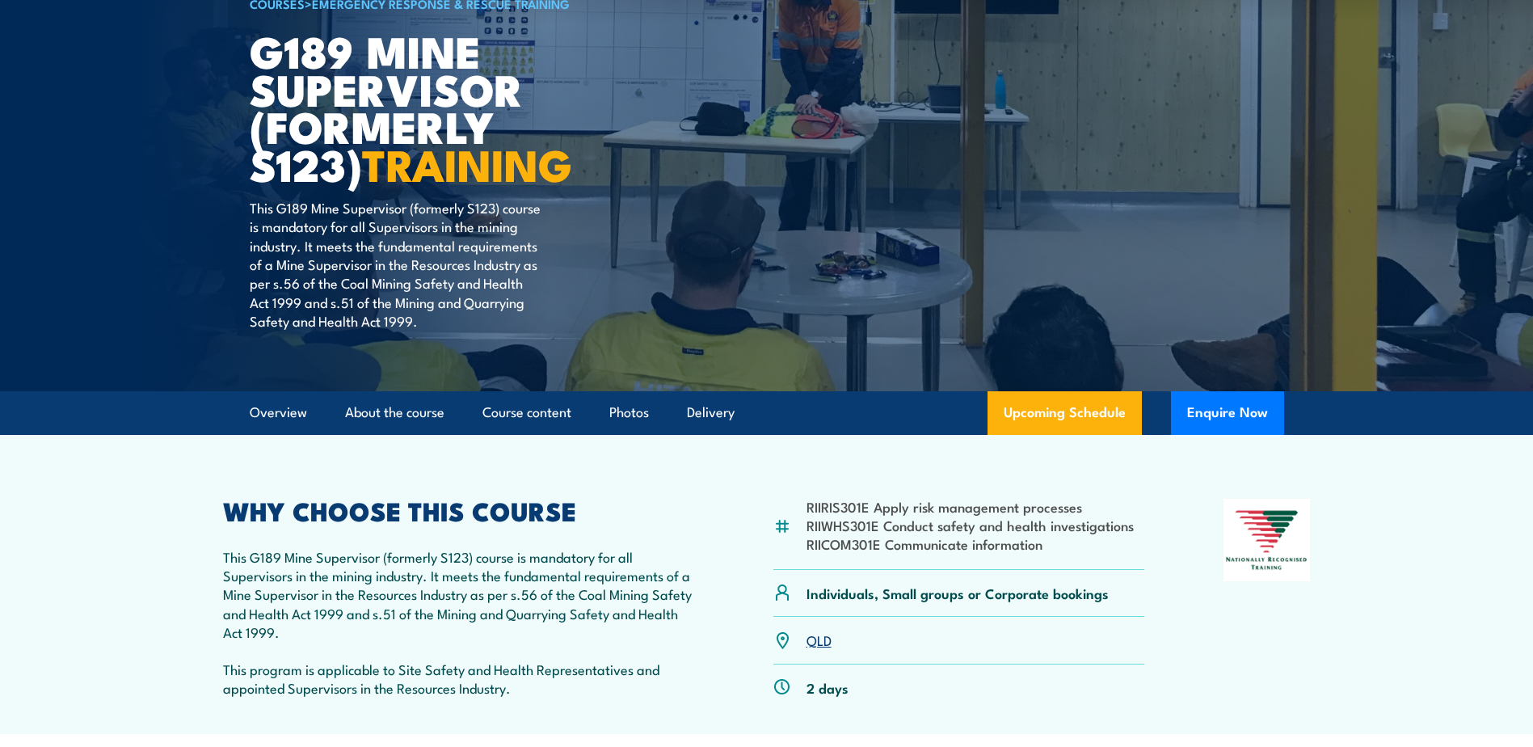
scroll to position [162, 0]
